Goal: Information Seeking & Learning: Compare options

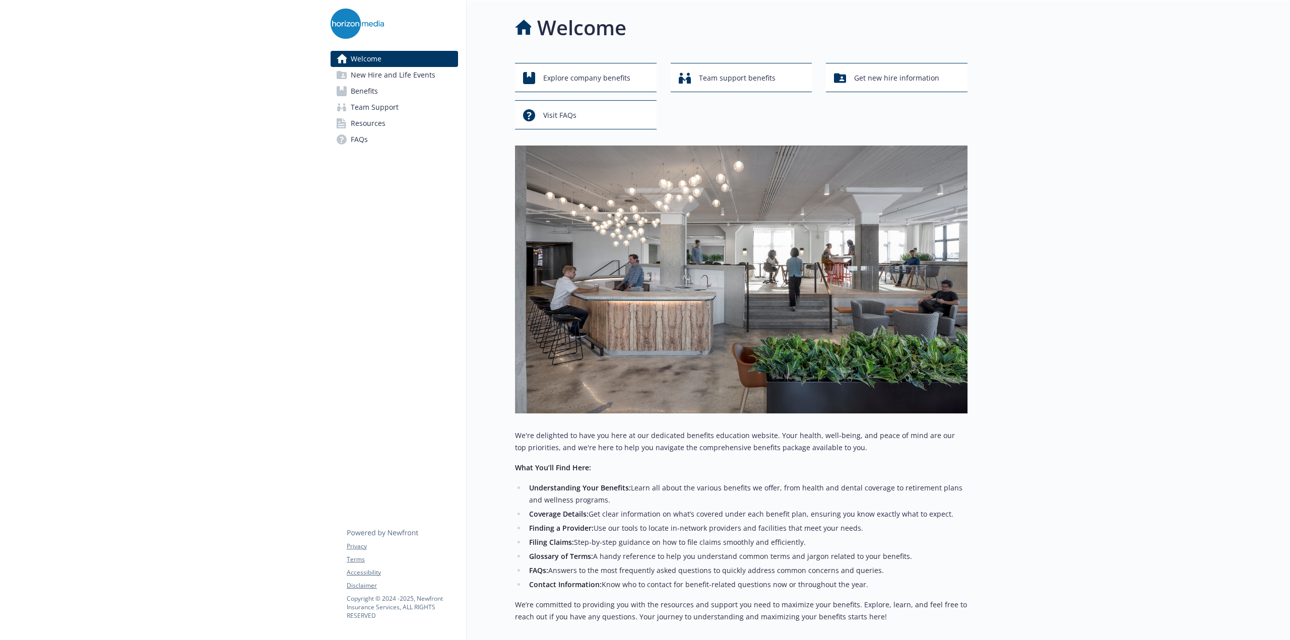
click at [367, 89] on span "Benefits" at bounding box center [364, 91] width 27 height 16
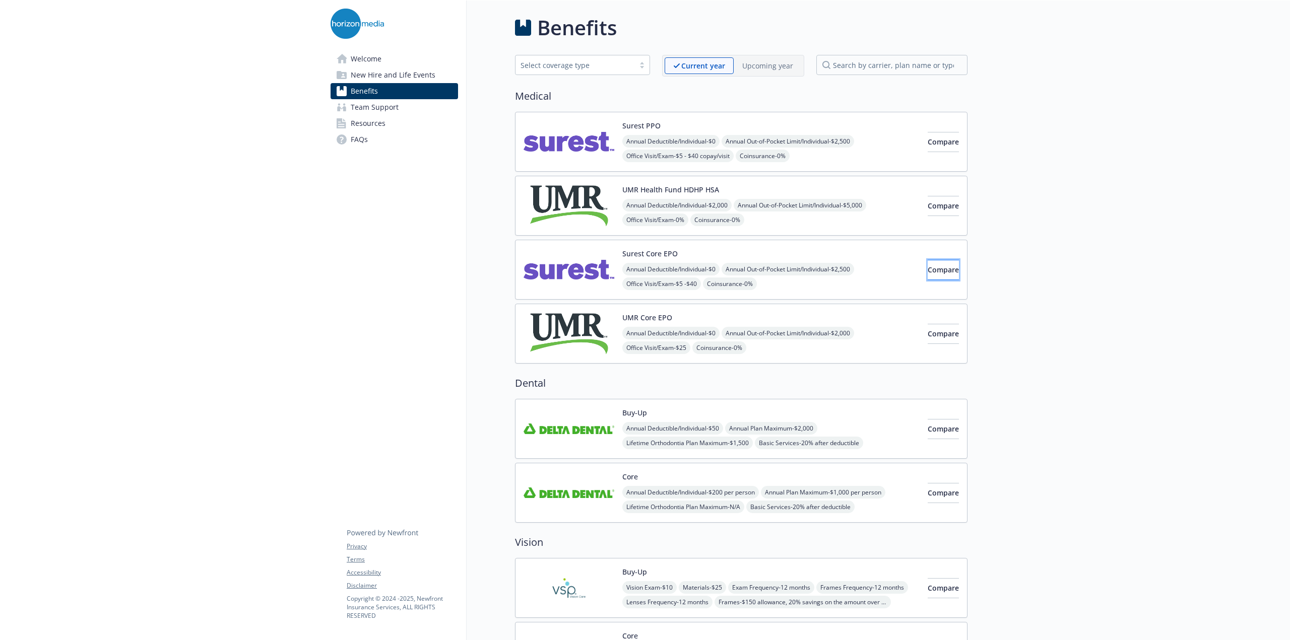
click at [928, 272] on span "Compare" at bounding box center [943, 270] width 31 height 10
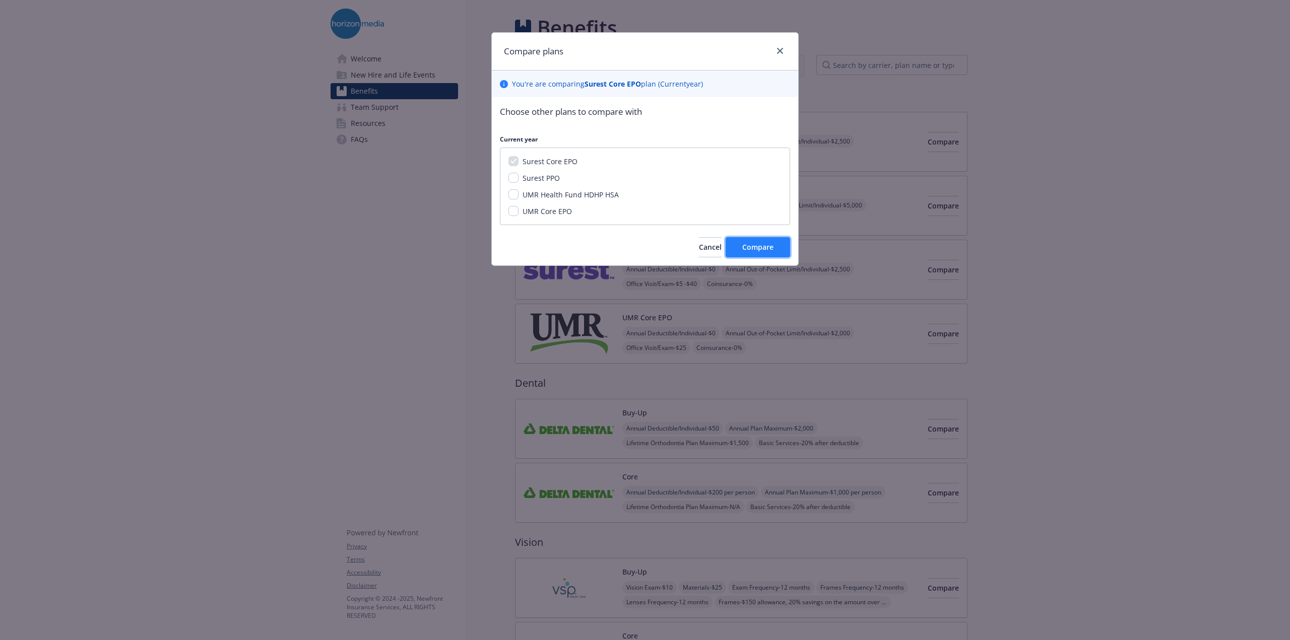
click at [760, 245] on span "Compare" at bounding box center [757, 247] width 31 height 10
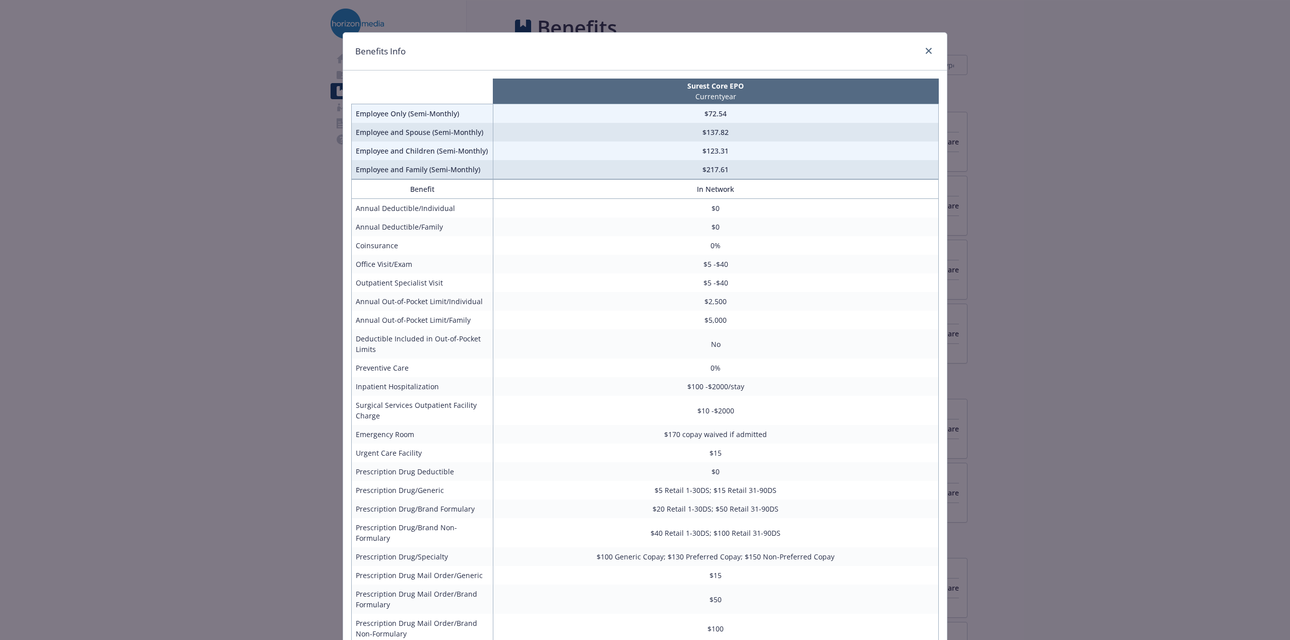
scroll to position [50, 0]
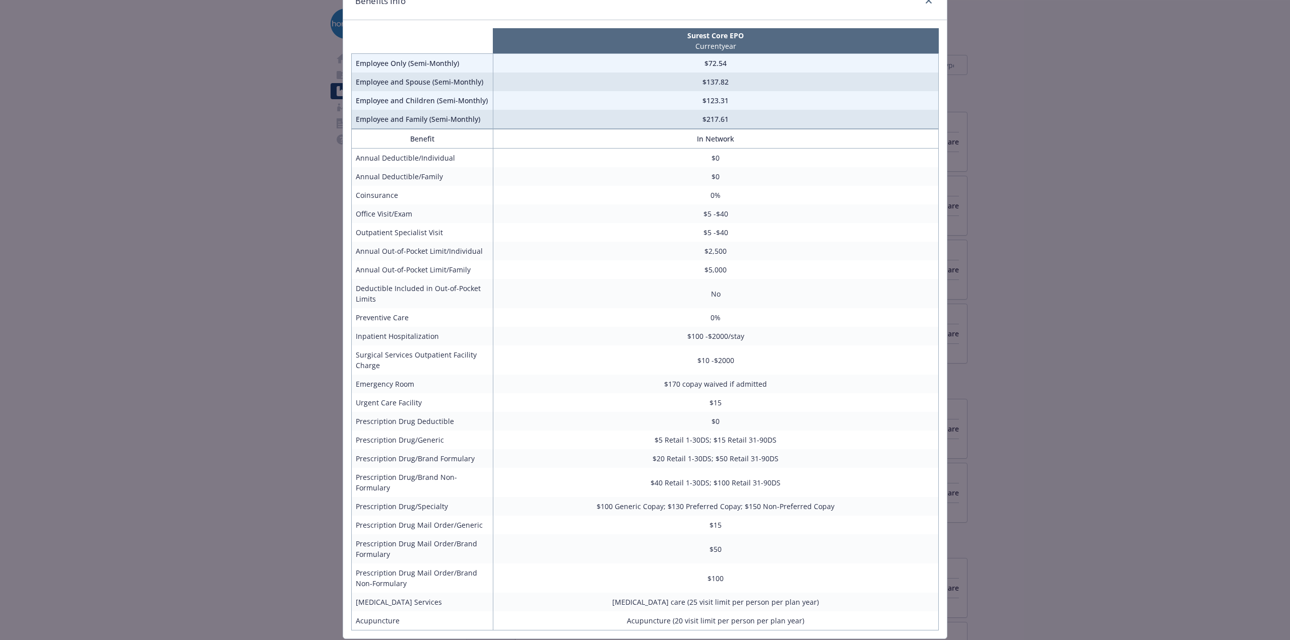
drag, startPoint x: 185, startPoint y: 425, endPoint x: 189, endPoint y: 421, distance: 5.7
click at [185, 424] on div "Benefits Info Surest Core EPO Current year Employee Only (Semi-Monthly) $72.54 …" at bounding box center [645, 320] width 1290 height 640
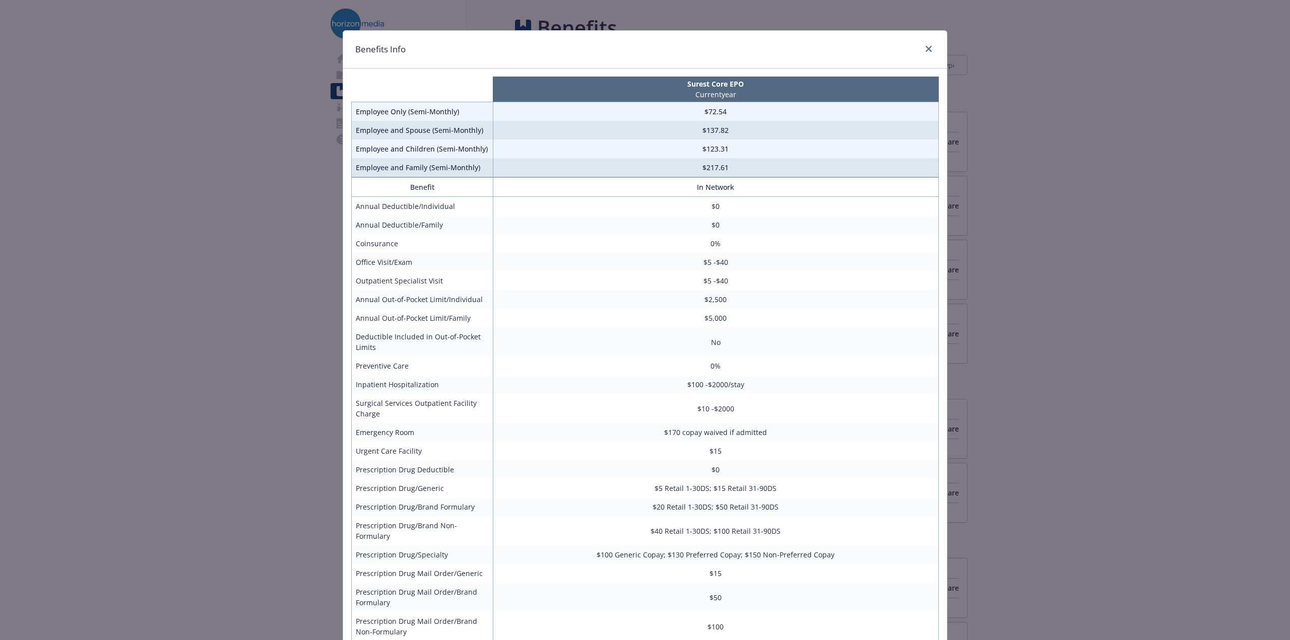
scroll to position [0, 0]
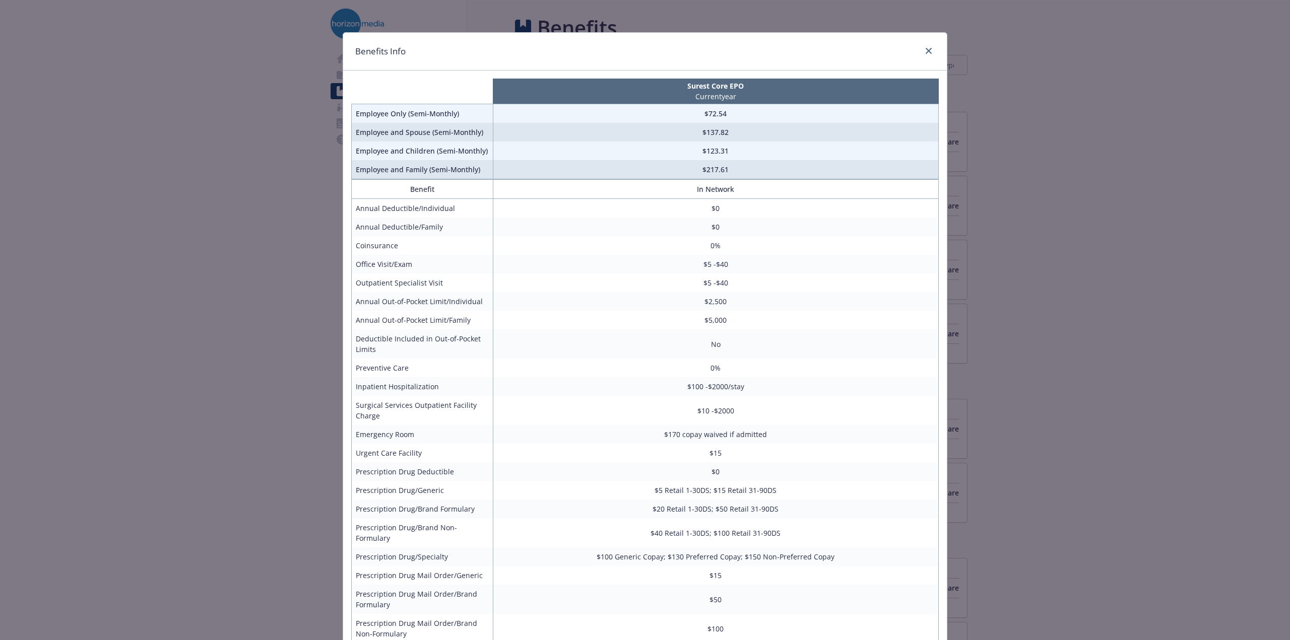
click at [1145, 326] on div "Benefits Info Surest Core EPO Current year Employee Only (Semi-Monthly) $72.54 …" at bounding box center [645, 320] width 1290 height 640
click at [926, 51] on icon "close" at bounding box center [929, 51] width 6 height 6
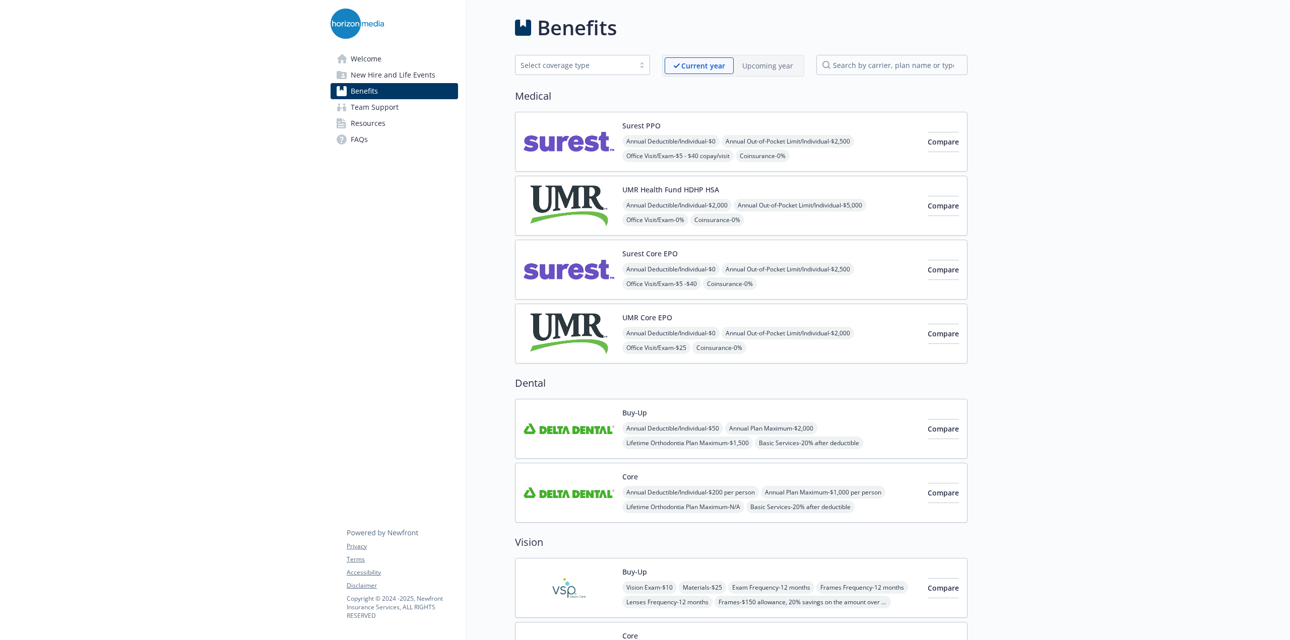
click at [361, 59] on span "Welcome" at bounding box center [366, 59] width 31 height 16
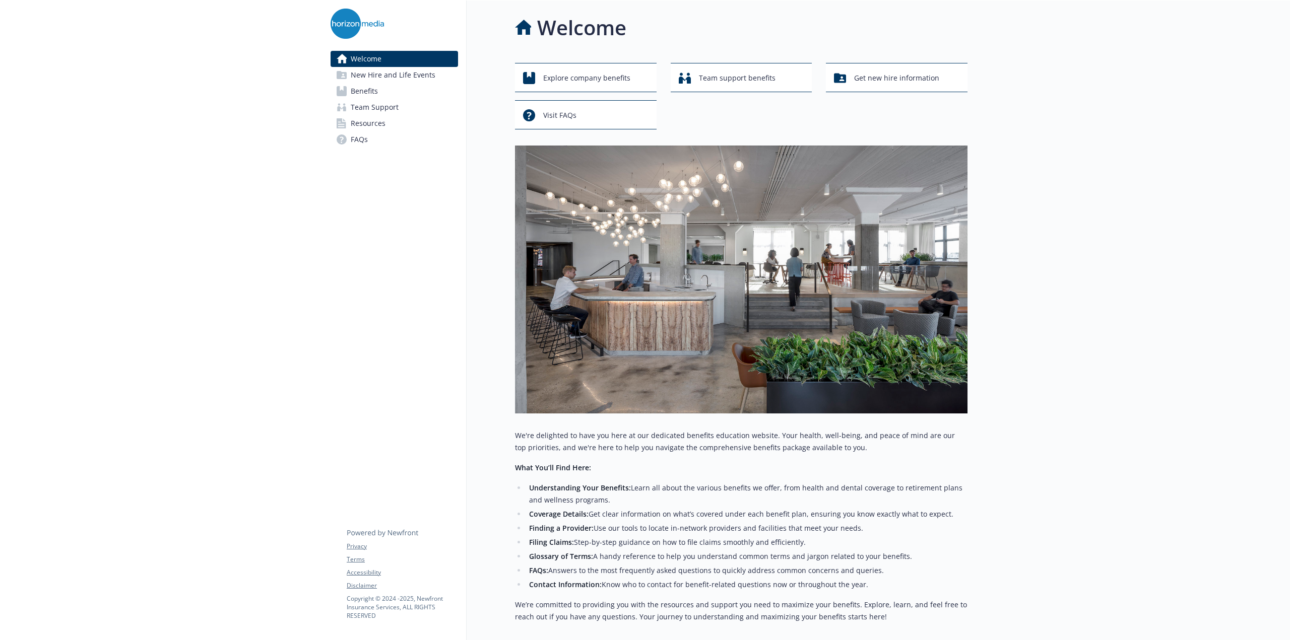
click at [391, 74] on span "New Hire and Life Events" at bounding box center [393, 75] width 85 height 16
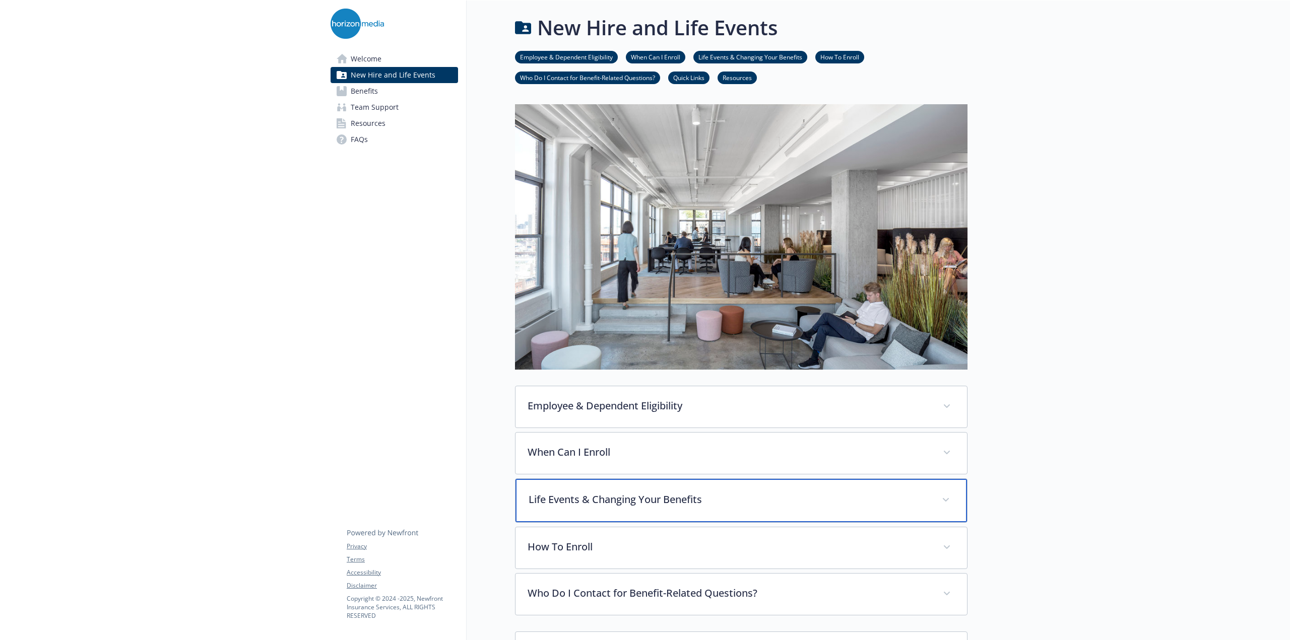
click at [953, 494] on div "Life Events & Changing Your Benefits" at bounding box center [740, 500] width 451 height 43
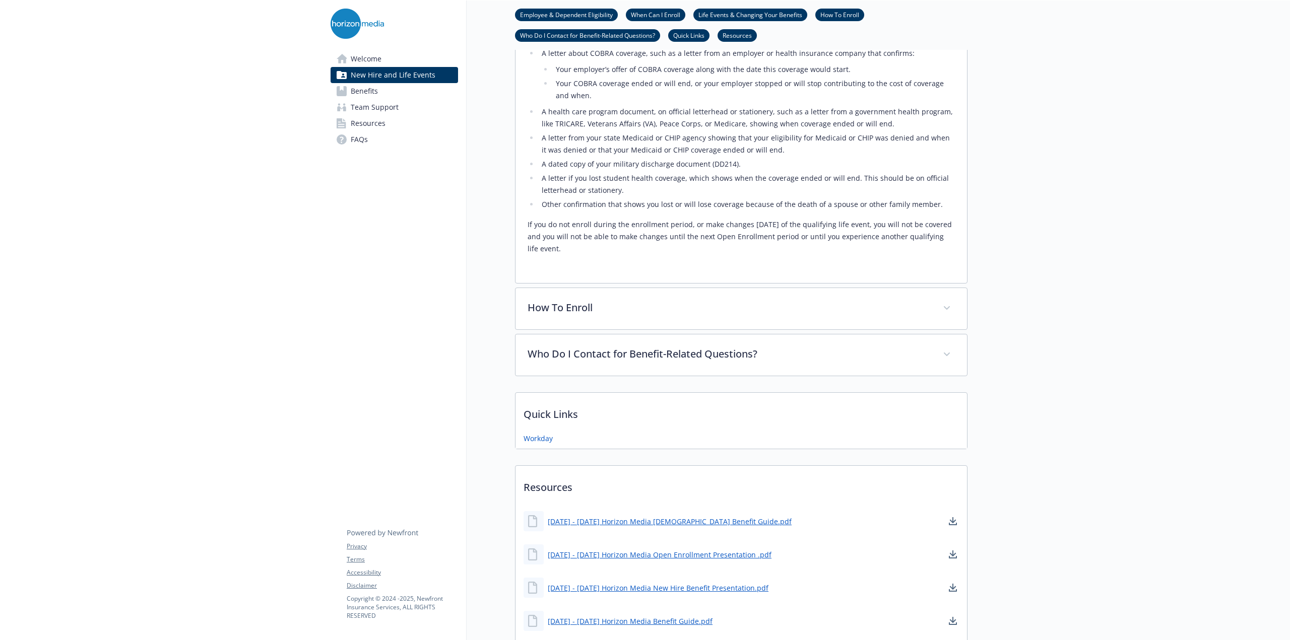
scroll to position [907, 0]
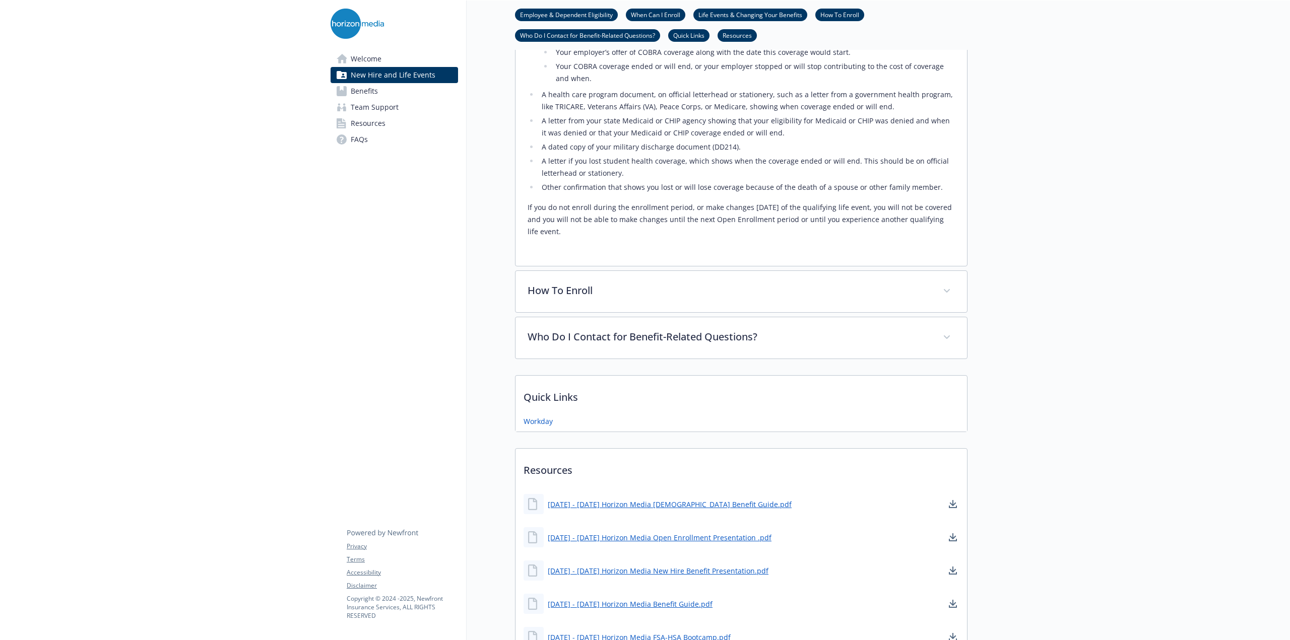
click at [363, 93] on span "Benefits" at bounding box center [364, 91] width 27 height 16
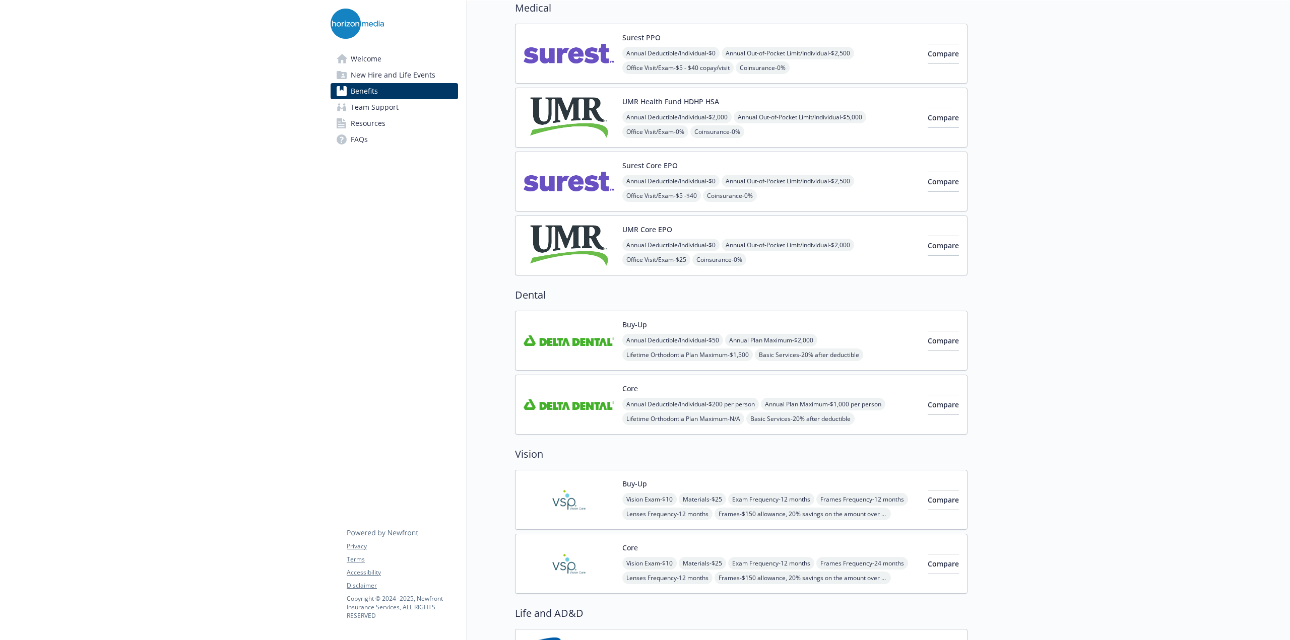
scroll to position [151, 0]
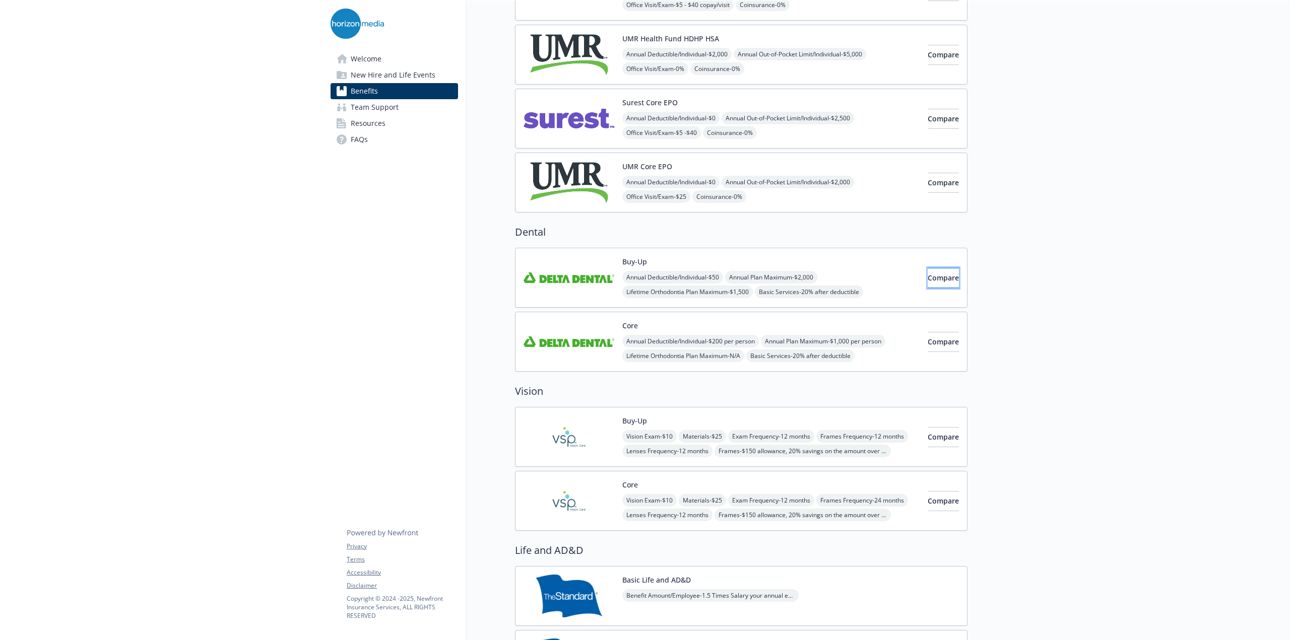
click at [928, 277] on button "Compare" at bounding box center [943, 278] width 31 height 20
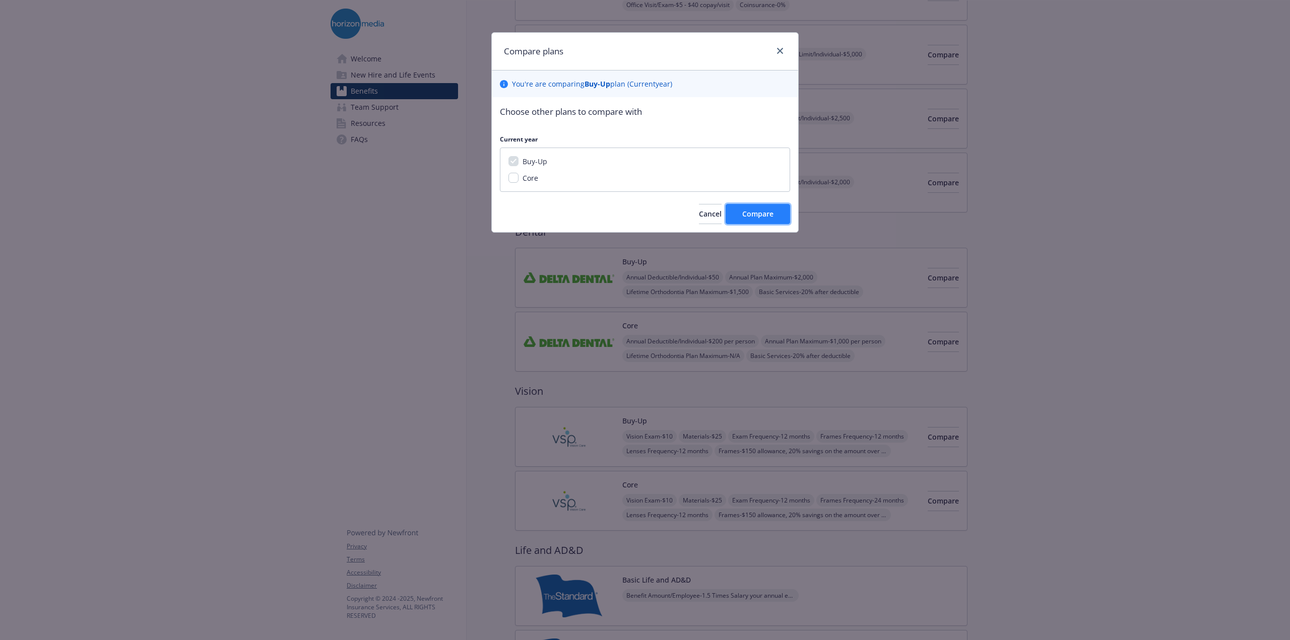
click at [761, 214] on span "Compare" at bounding box center [757, 214] width 31 height 10
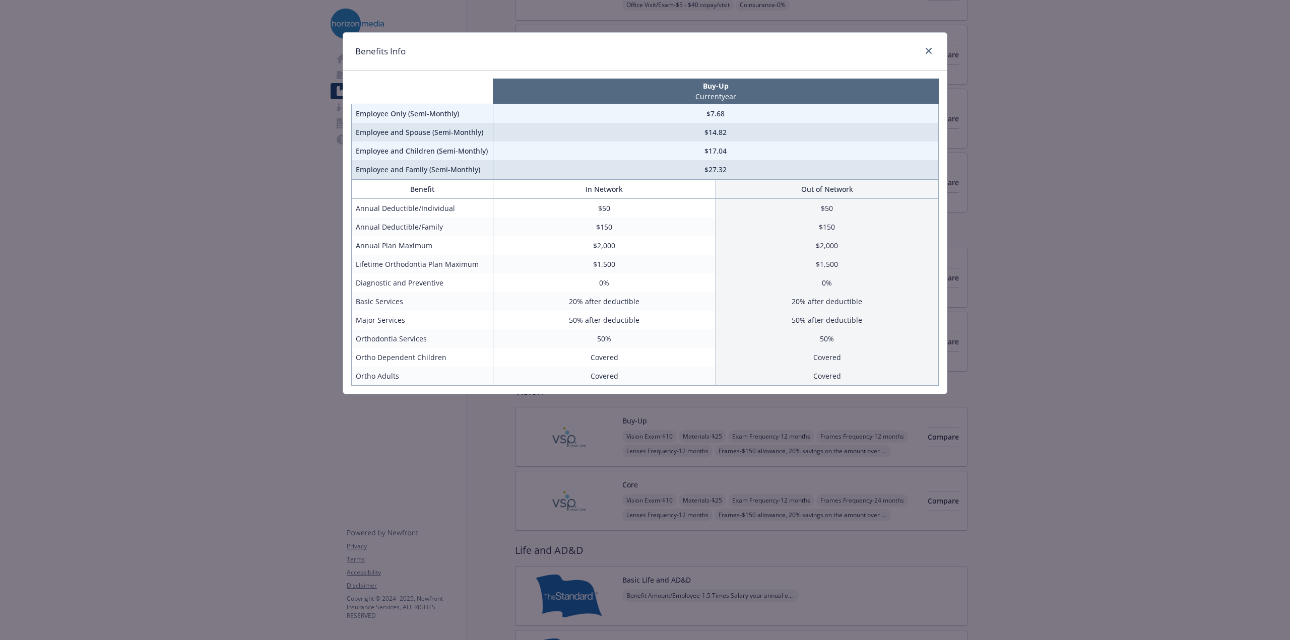
click at [130, 207] on div "Benefits Info Buy-Up Current year Employee Only (Semi-Monthly) $7.68 Employee a…" at bounding box center [645, 320] width 1290 height 640
click at [930, 55] on link "close" at bounding box center [929, 51] width 12 height 12
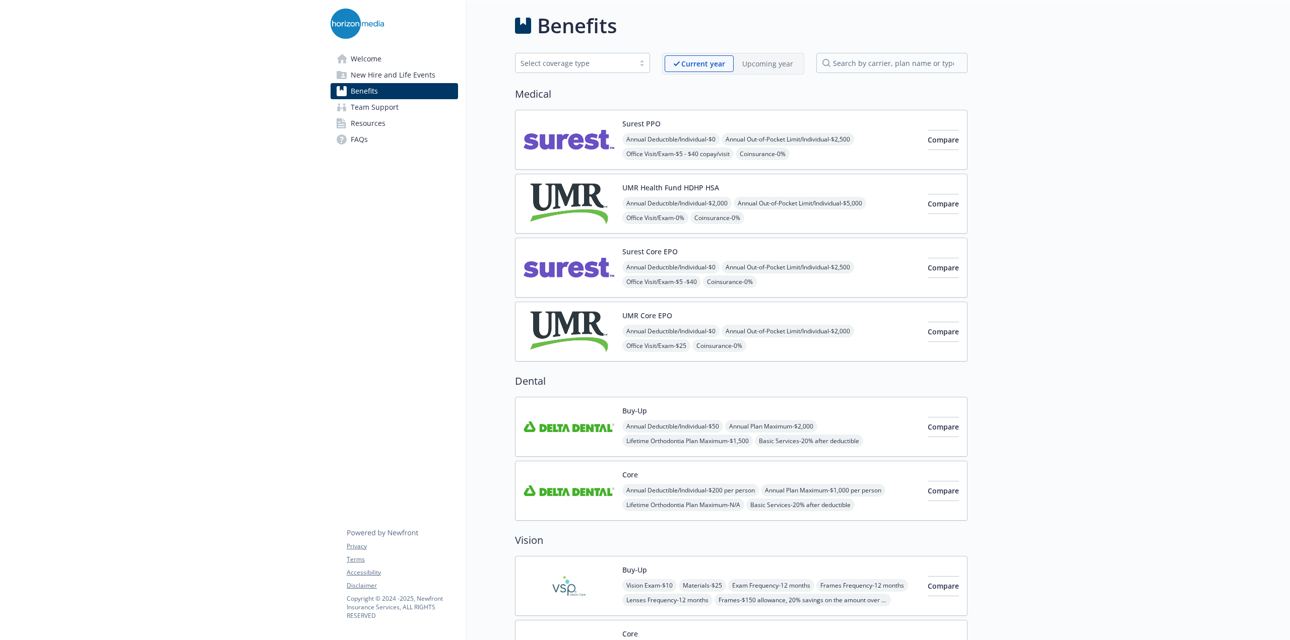
scroll to position [0, 0]
